Goal: Find specific page/section: Find specific page/section

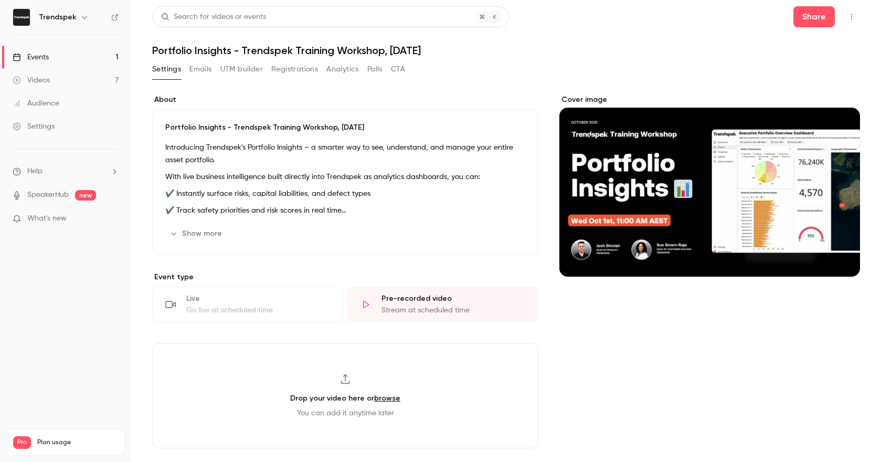
click at [78, 55] on link "Events 1" at bounding box center [65, 57] width 131 height 23
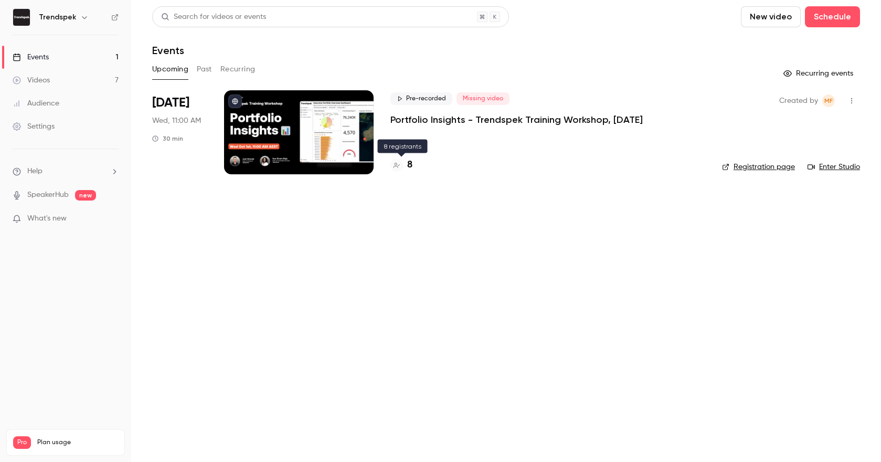
click at [404, 166] on div "8" at bounding box center [401, 165] width 22 height 14
